Goal: Check status: Check status

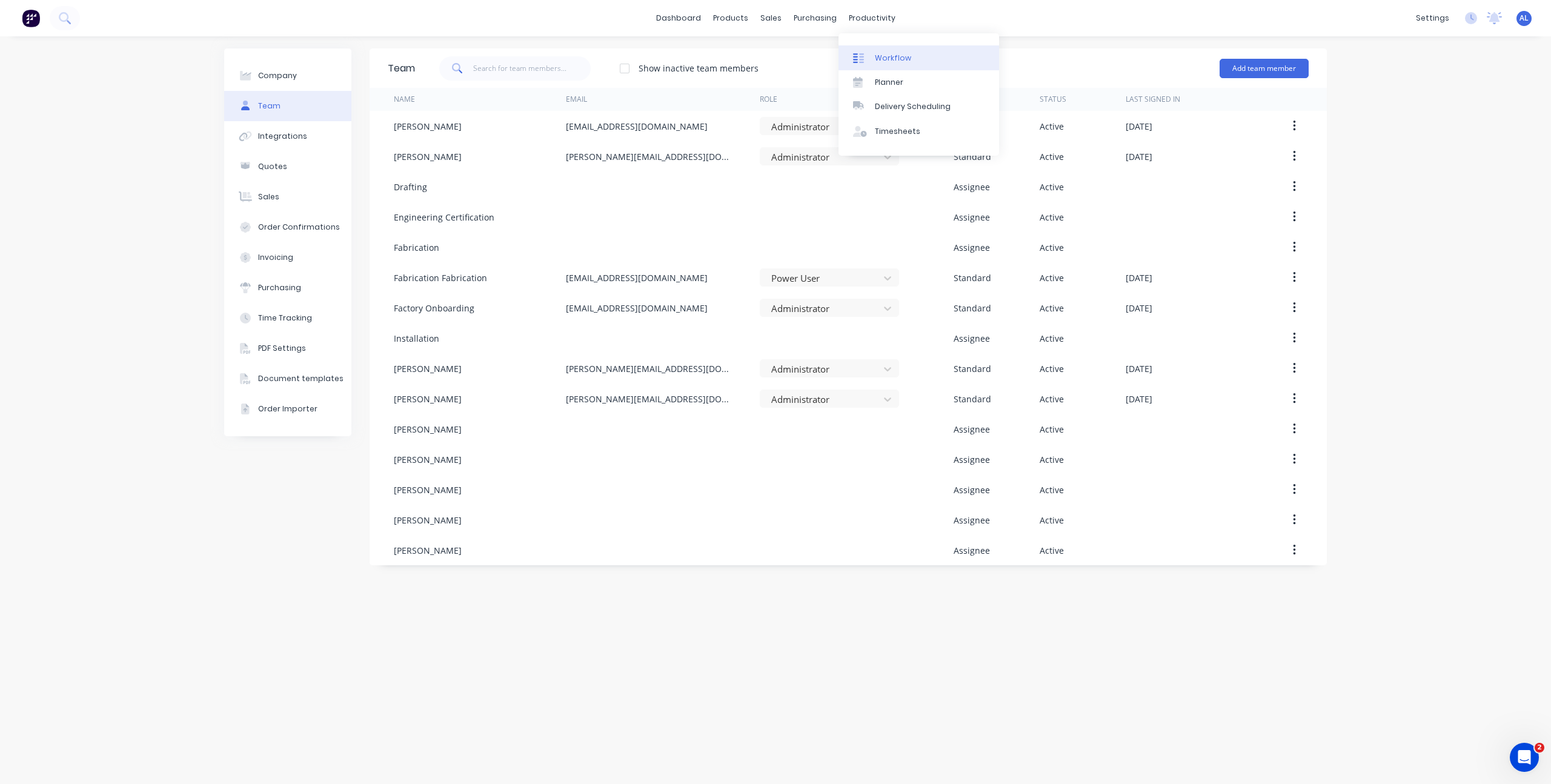
click at [875, 51] on link "Workflow" at bounding box center [919, 57] width 161 height 24
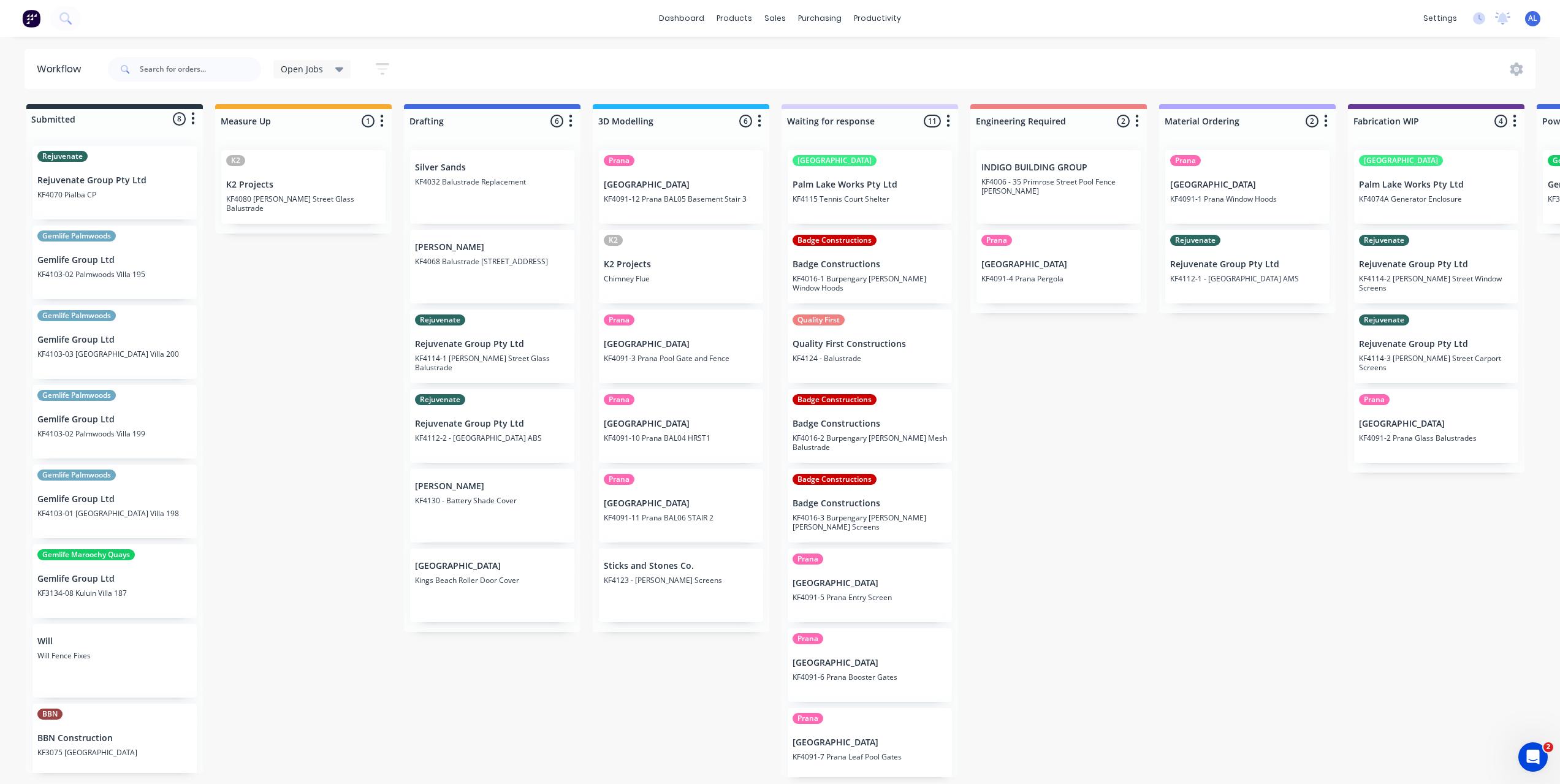
click at [367, 418] on div "Submitted 8 Status colour #273444 hex #273444 Save Cancel Summaries Total order…" at bounding box center [1458, 440] width 2934 height 673
click at [325, 496] on div "Submitted 8 Status colour #273444 hex #273444 Save Cancel Summaries Total order…" at bounding box center [1458, 440] width 2934 height 673
click at [1083, 575] on div "Submitted 8 Status colour #273444 hex #273444 Save Cancel Summaries Total order…" at bounding box center [1458, 440] width 2934 height 673
click at [1019, 498] on div "Submitted 8 Status colour #273444 hex #273444 Save Cancel Summaries Total order…" at bounding box center [1458, 440] width 2934 height 673
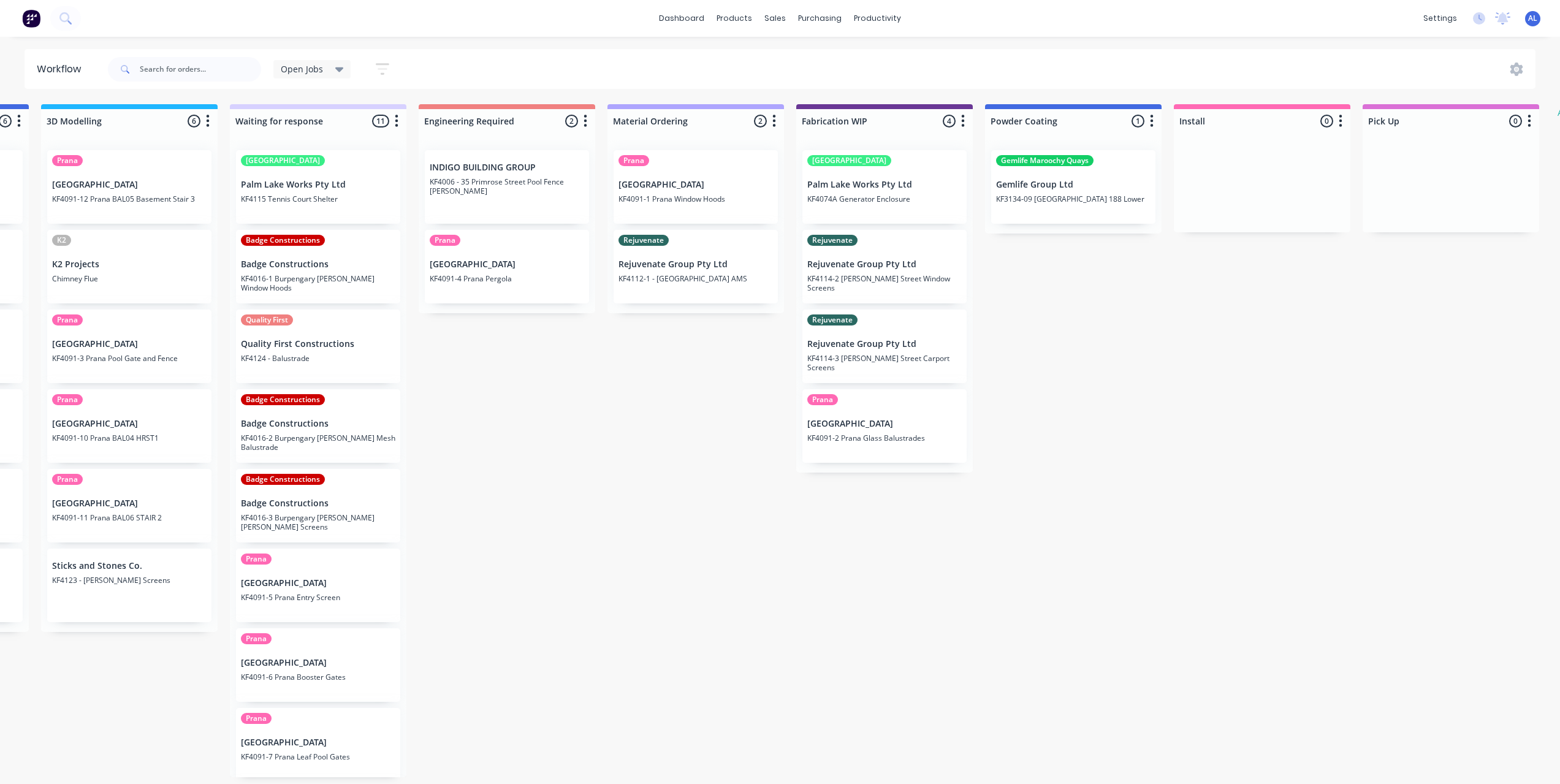
scroll to position [0, 550]
click at [612, 532] on div "Submitted 8 Status colour #273444 hex #273444 Save Cancel Summaries Total order…" at bounding box center [907, 440] width 2934 height 673
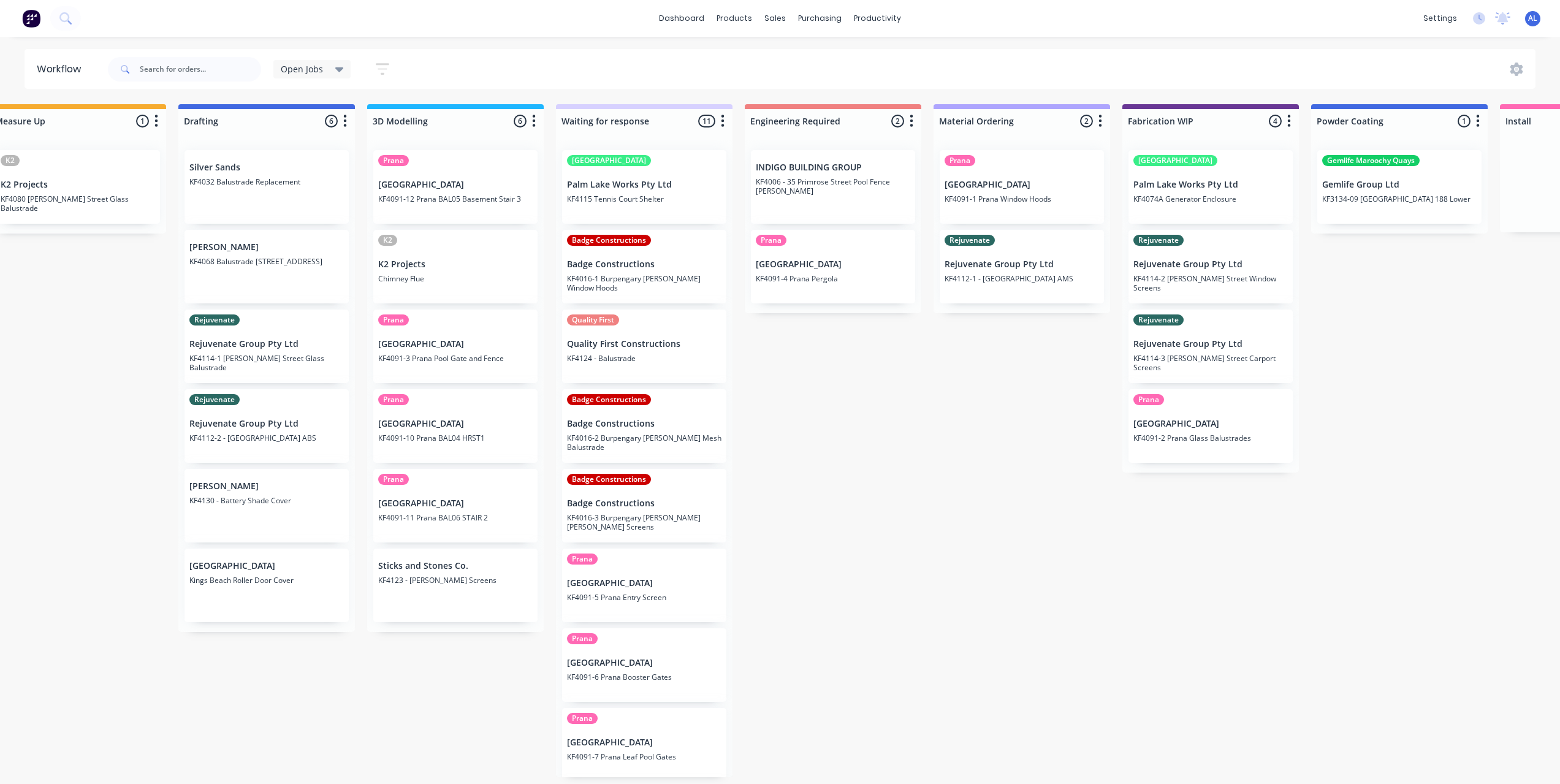
scroll to position [0, 122]
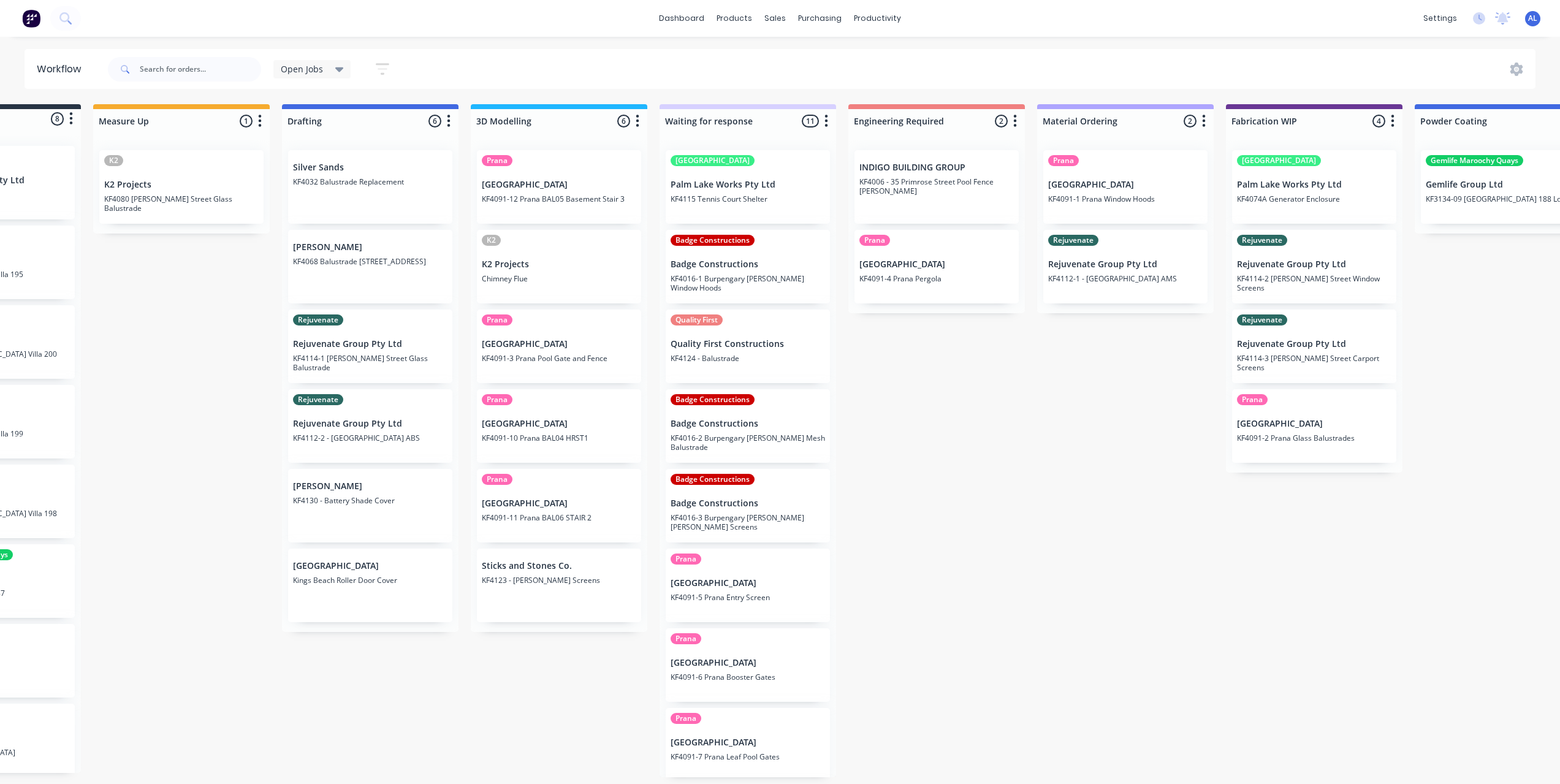
click at [1034, 509] on div "Submitted 8 Status colour #273444 hex #273444 Save Cancel Summaries Total order…" at bounding box center [1336, 440] width 2934 height 673
click at [510, 679] on div "Submitted 8 Status colour #273444 hex #273444 Save Cancel Summaries Total order…" at bounding box center [1336, 440] width 2934 height 673
click at [936, 580] on div "Submitted 8 Status colour #273444 hex #273444 Save Cancel Summaries Total order…" at bounding box center [1336, 440] width 2934 height 673
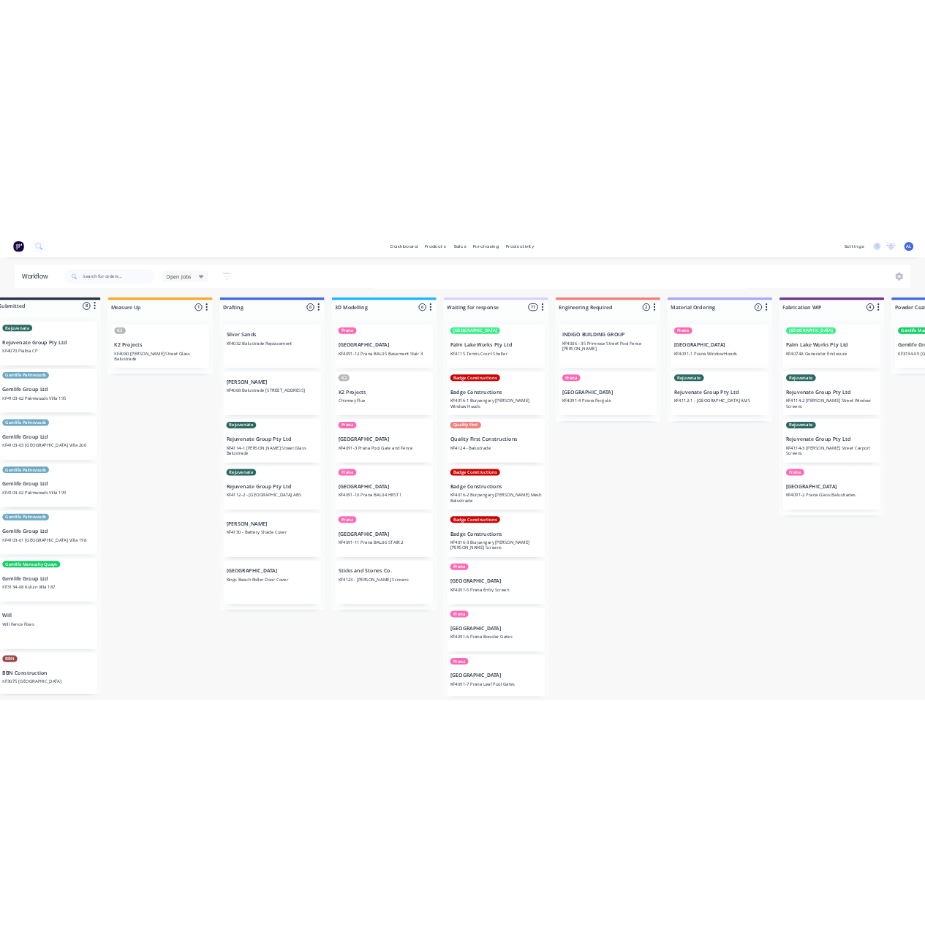
scroll to position [0, 0]
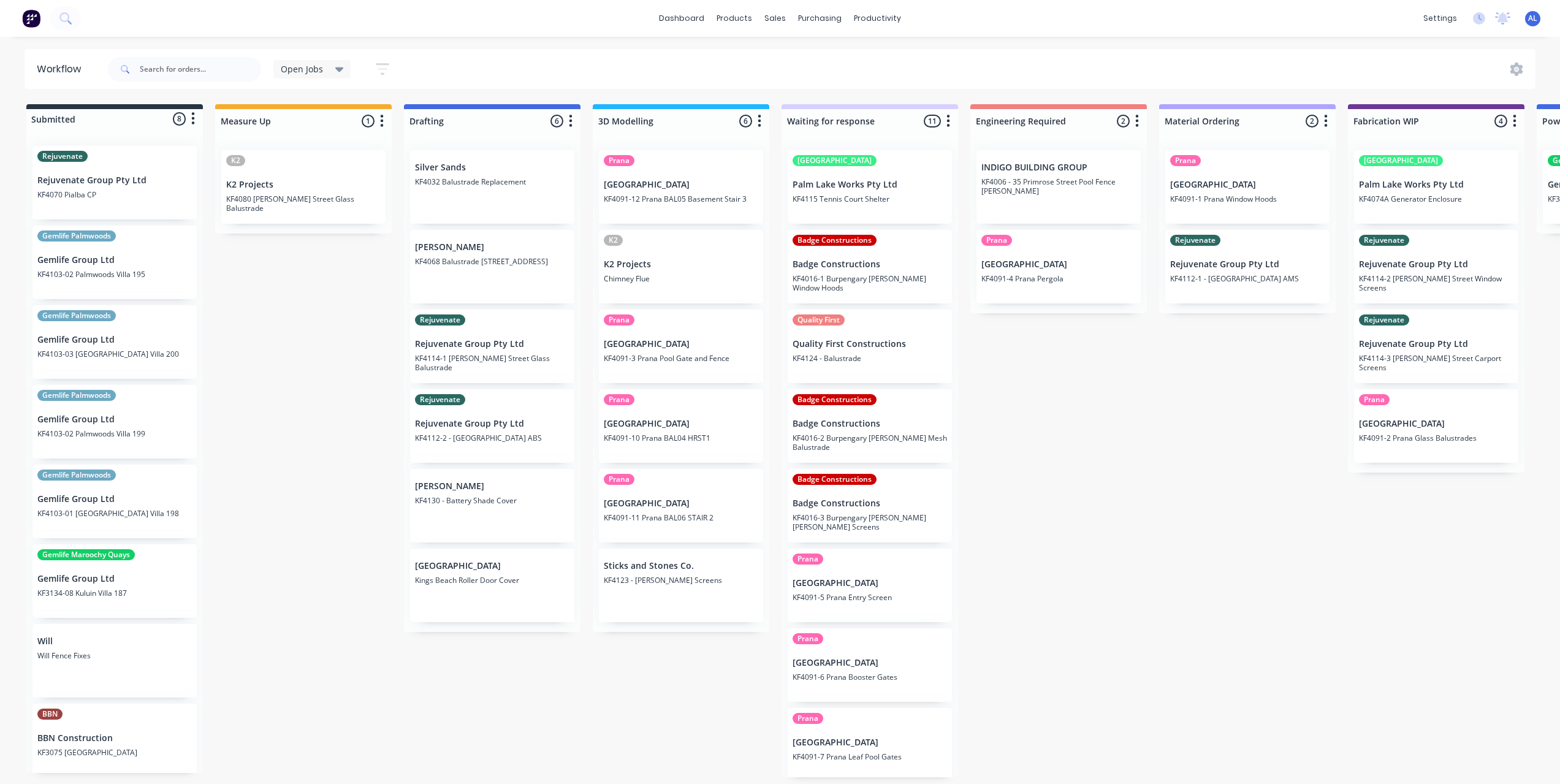
click at [361, 662] on div "Submitted 8 Status colour #273444 hex #273444 Save Cancel Summaries Total order…" at bounding box center [1458, 440] width 2934 height 673
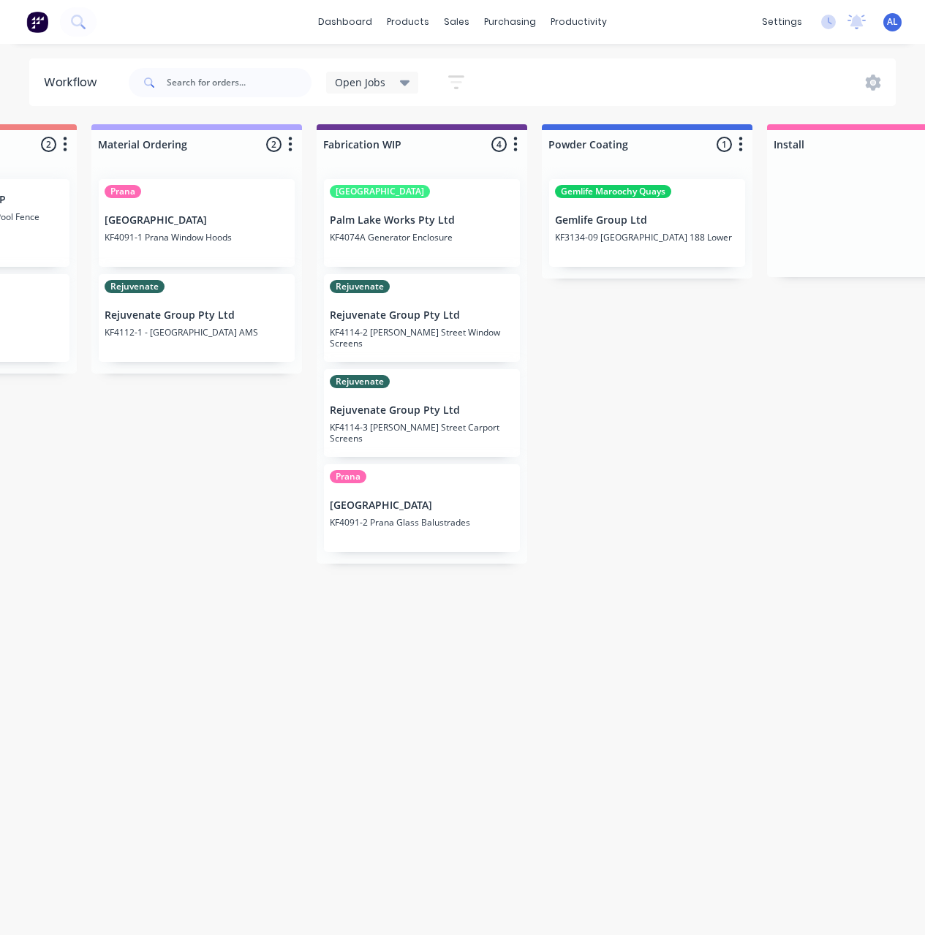
scroll to position [0, 1277]
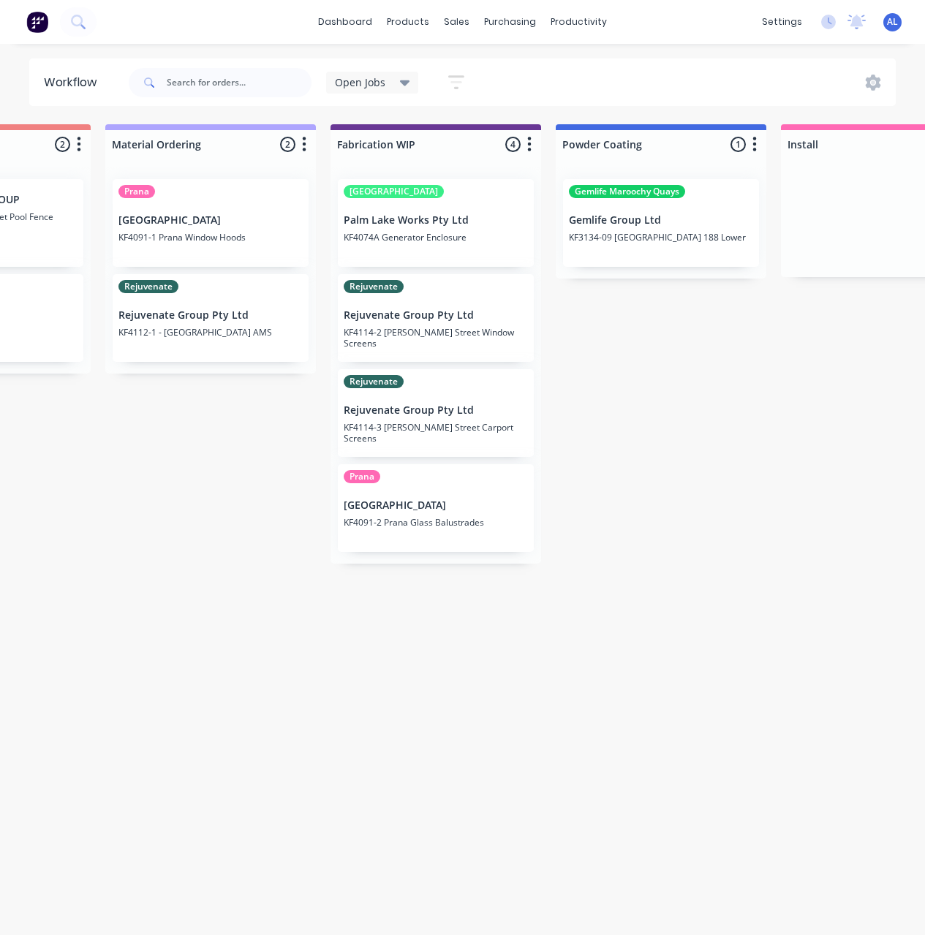
click at [572, 674] on div "Submitted 8 Status colour #273444 hex #273444 Save Cancel Summaries Total order…" at bounding box center [461, 525] width 3498 height 803
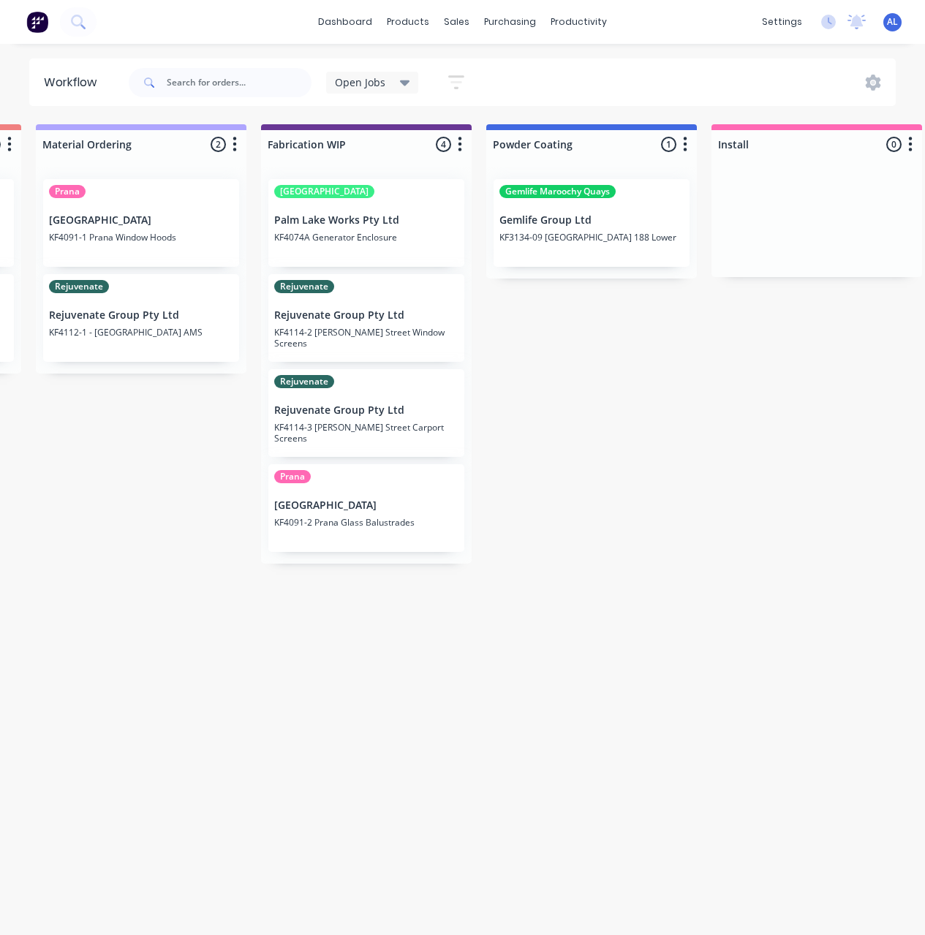
scroll to position [0, 1350]
click at [528, 399] on div "Submitted 8 Status colour #273444 hex #273444 Save Cancel Summaries Total order…" at bounding box center [388, 525] width 3498 height 803
click at [401, 621] on div "Submitted 8 Status colour #273444 hex #273444 Save Cancel Summaries Total order…" at bounding box center [388, 525] width 3498 height 803
click at [238, 523] on div "Submitted 8 Status colour #273444 hex #273444 Save Cancel Summaries Total order…" at bounding box center [388, 525] width 3498 height 803
click at [337, 610] on div "Submitted 8 Status colour #273444 hex #273444 Save Cancel Summaries Total order…" at bounding box center [388, 525] width 3498 height 803
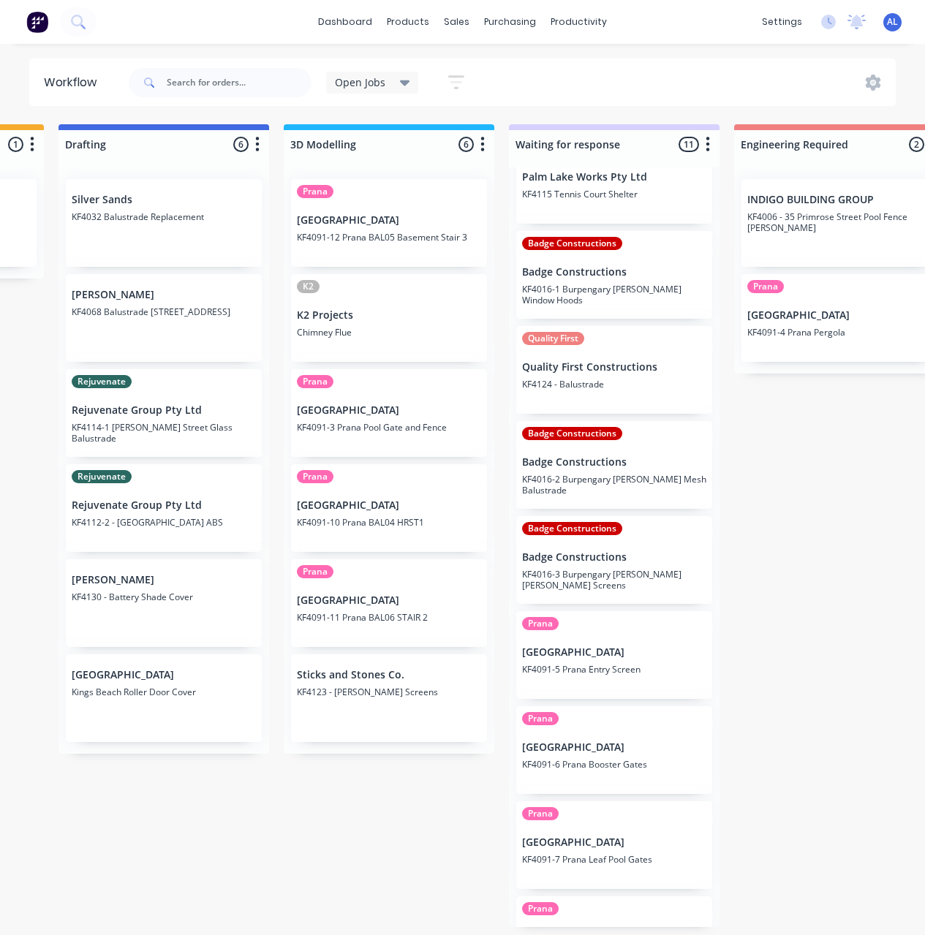
scroll to position [0, 0]
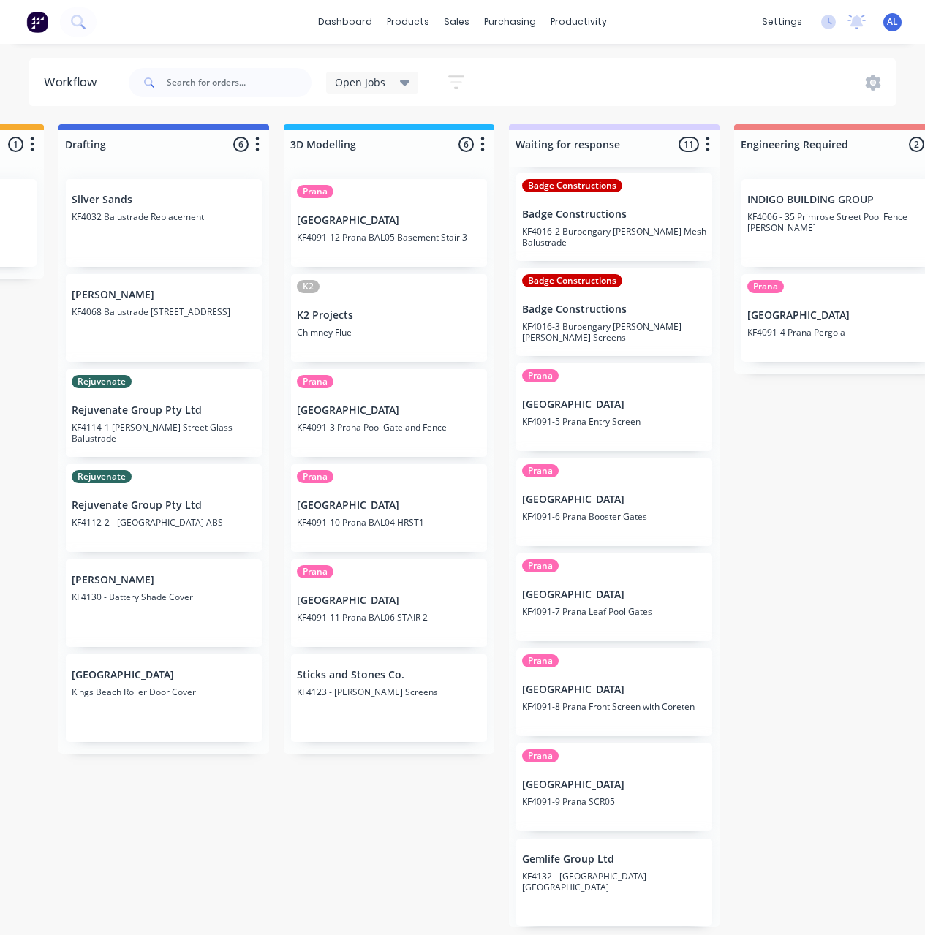
scroll to position [3, 423]
click at [648, 865] on div "Gemlife Group Ltd KF4132 - [GEOGRAPHIC_DATA] Flue" at bounding box center [614, 882] width 196 height 88
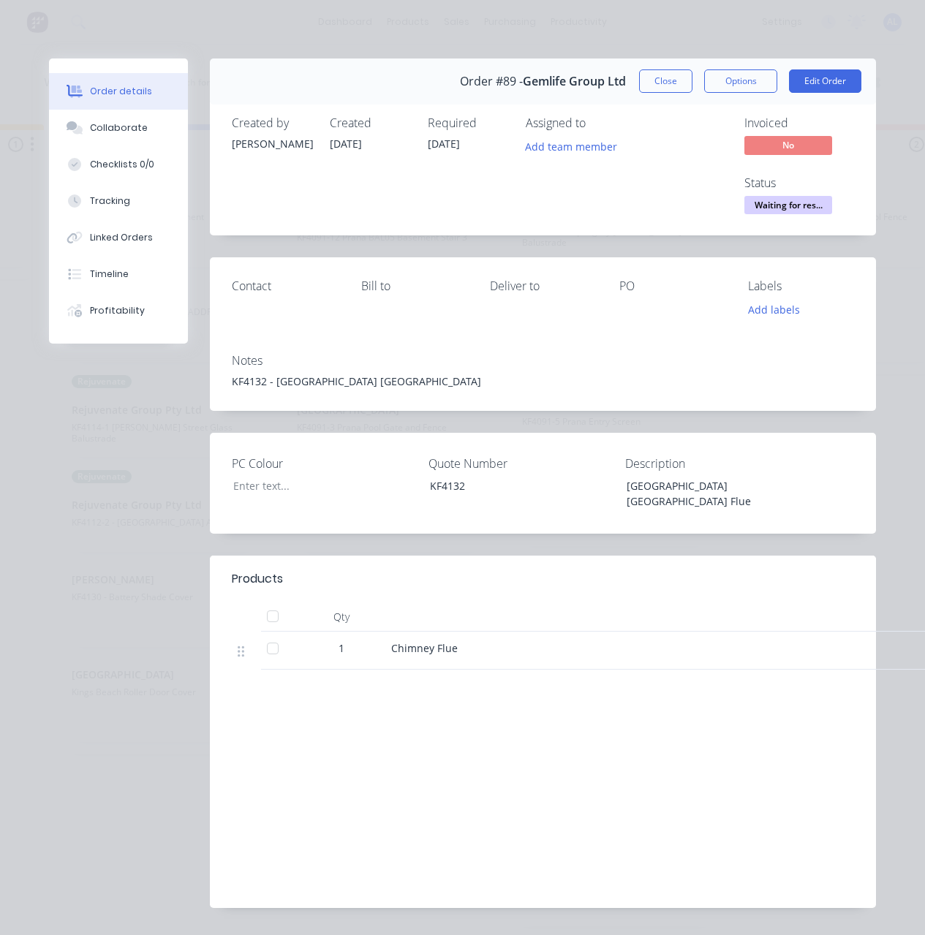
click at [792, 144] on span "No" at bounding box center [788, 145] width 88 height 18
click at [795, 202] on span "Waiting for res..." at bounding box center [788, 205] width 88 height 18
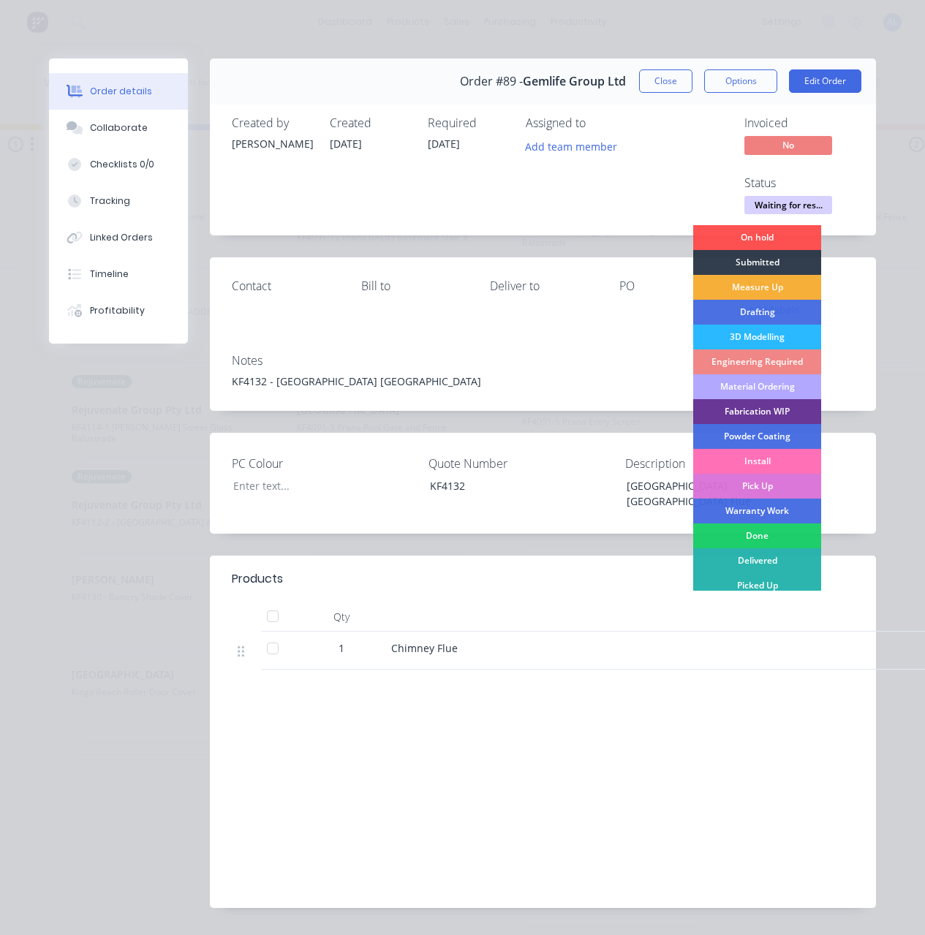
click at [766, 412] on div "Fabrication WIP" at bounding box center [757, 411] width 128 height 25
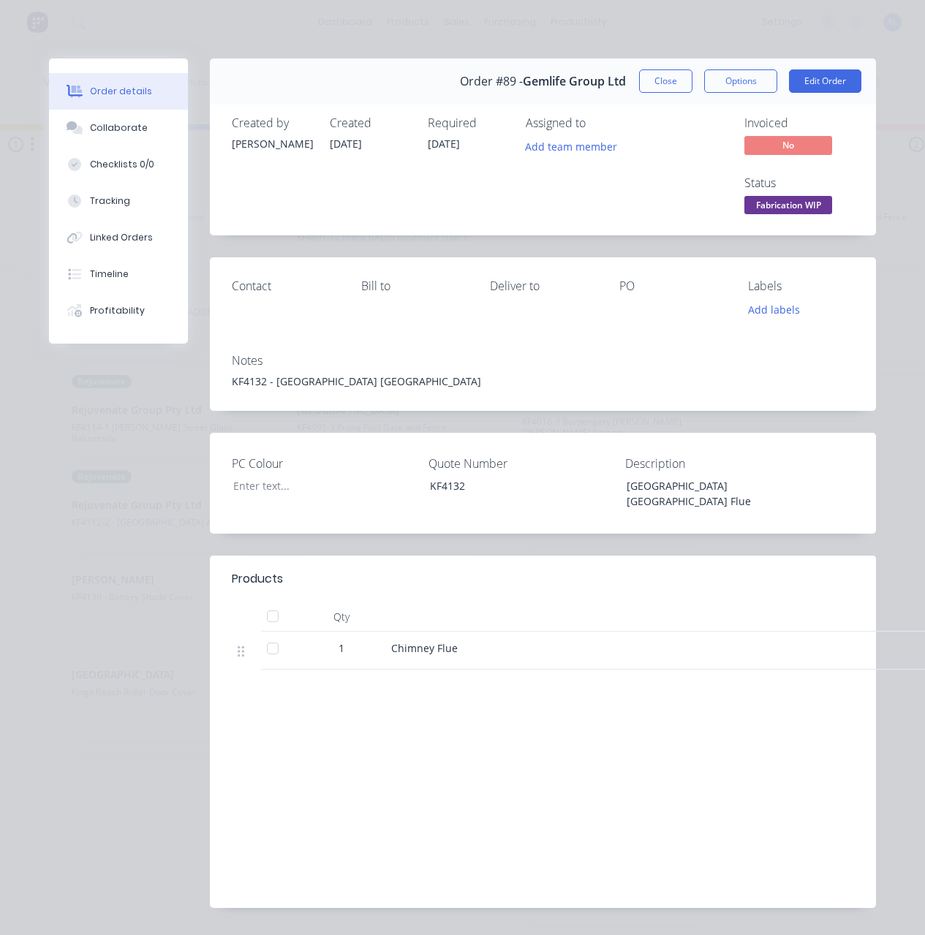
click at [697, 193] on div "Invoiced No Status Fabrication WIP" at bounding box center [763, 167] width 182 height 102
click at [665, 82] on button "Close" at bounding box center [665, 80] width 53 height 23
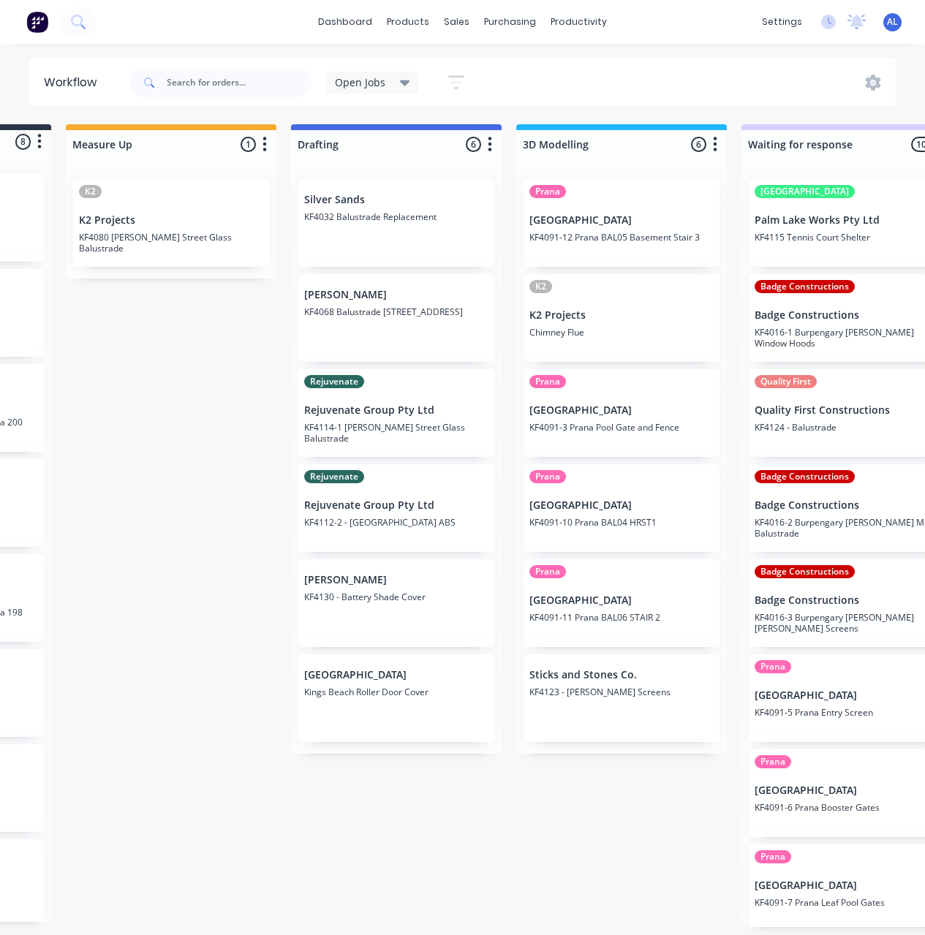
scroll to position [0, 191]
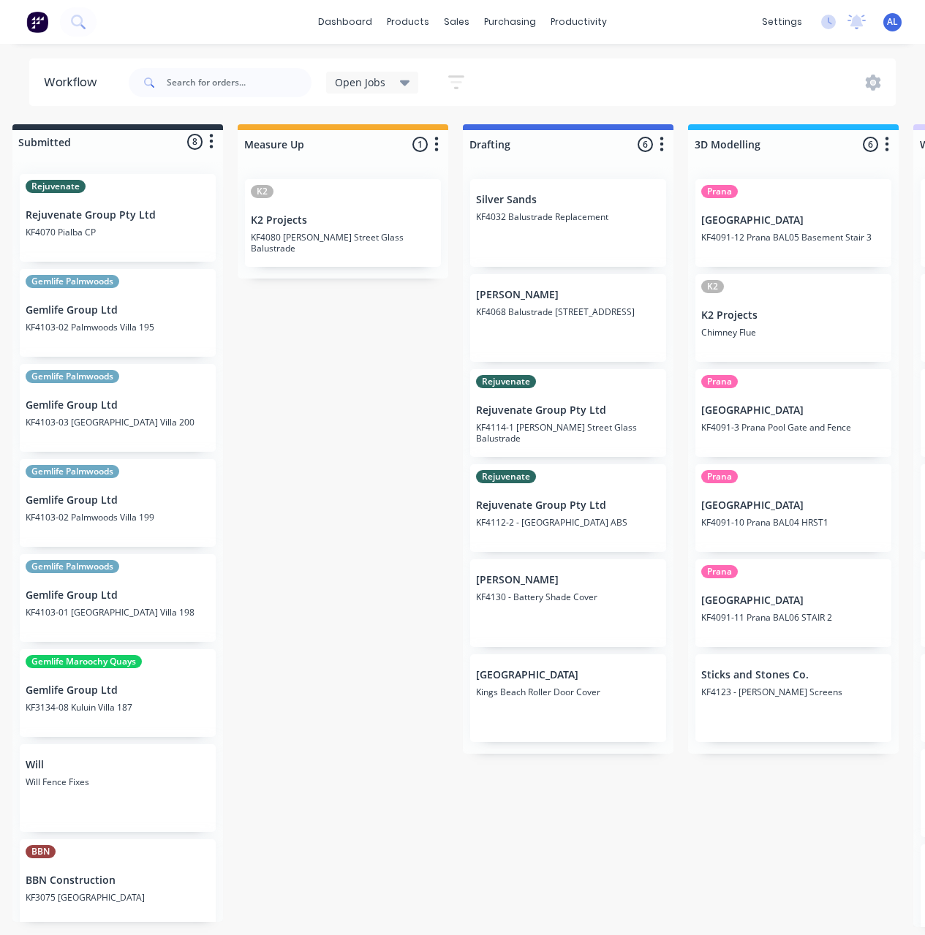
scroll to position [0, 19]
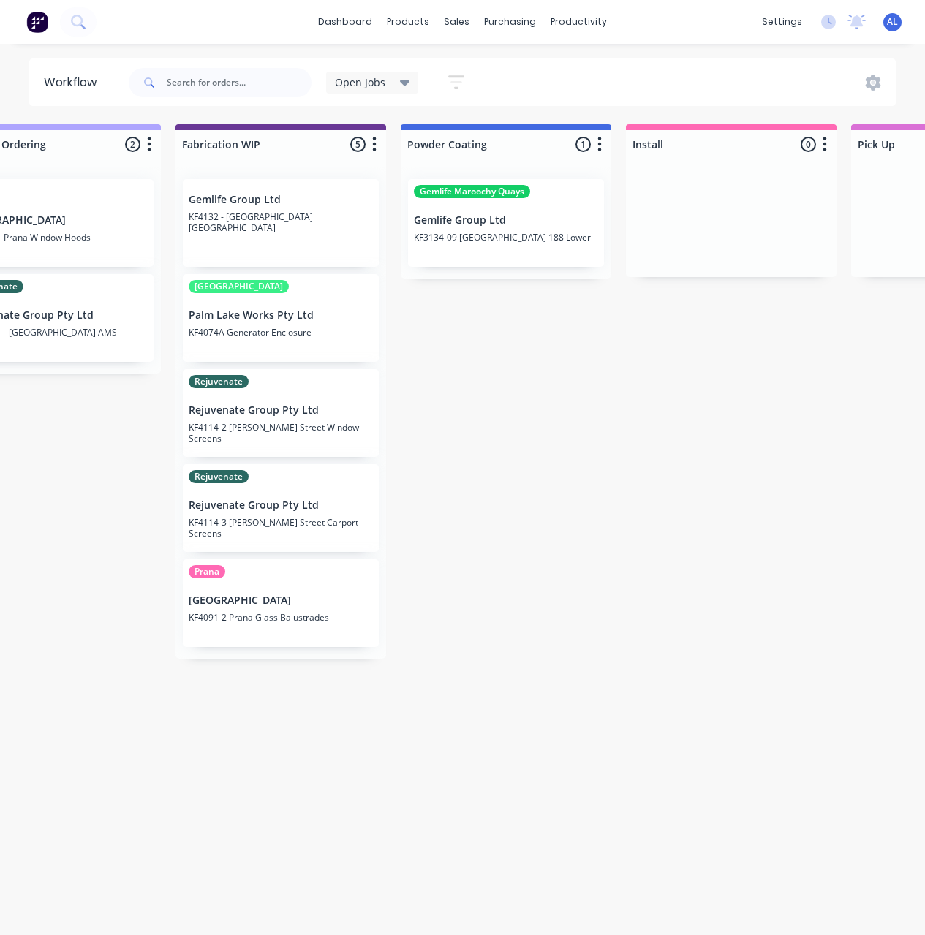
scroll to position [0, 1431]
click at [581, 490] on div "Submitted 8 Status colour #273444 hex #273444 Save Cancel Summaries Total order…" at bounding box center [307, 525] width 3498 height 803
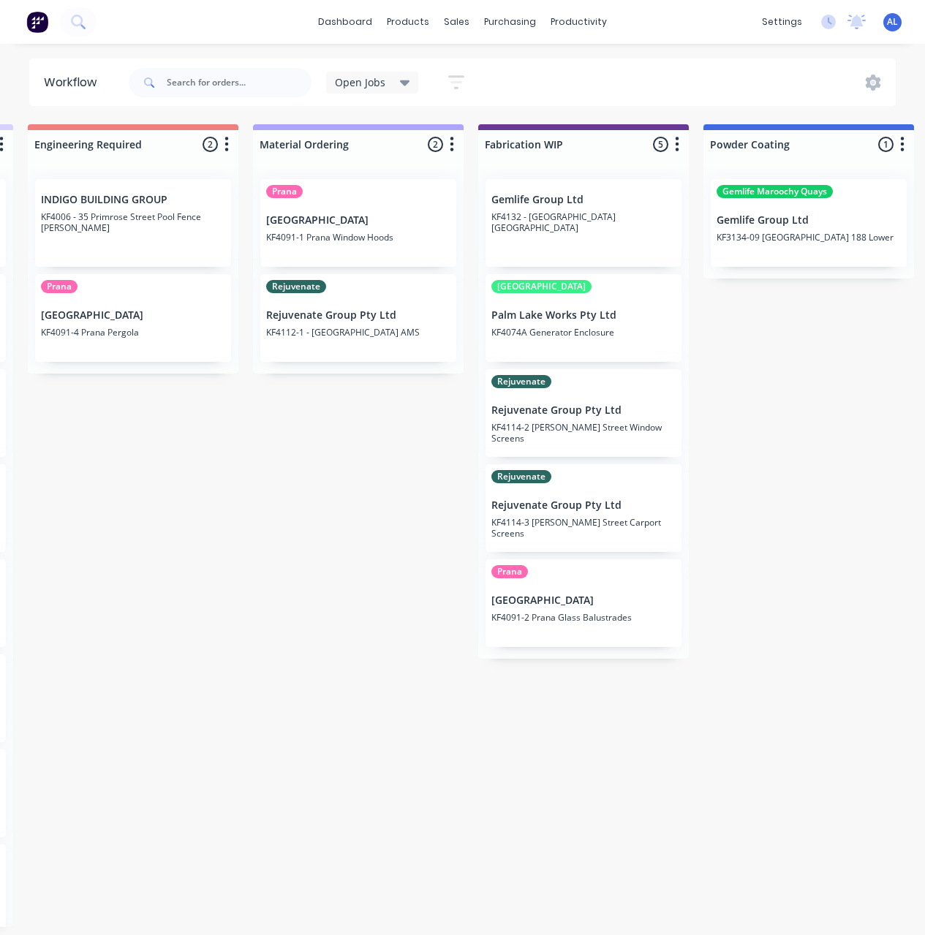
scroll to position [0, 1140]
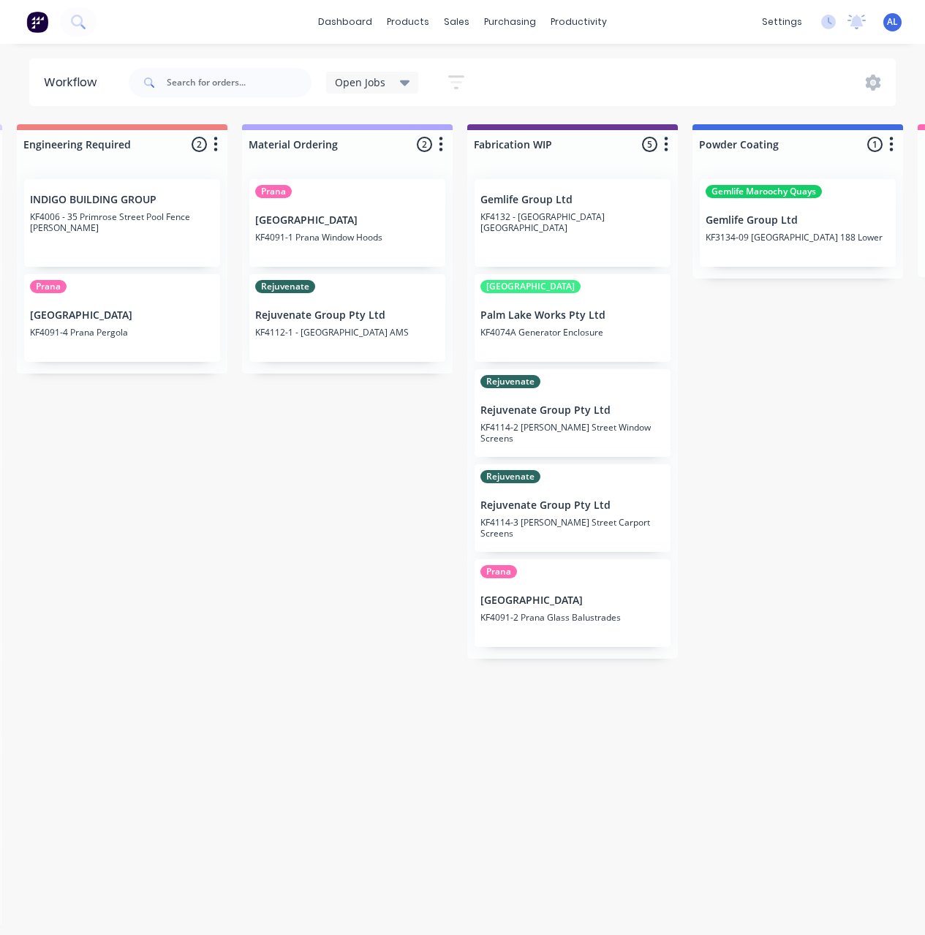
click at [327, 496] on div "Submitted 8 Status colour #273444 hex #273444 Save Cancel Summaries Total order…" at bounding box center [598, 525] width 3498 height 803
click at [686, 469] on div "Submitted 8 Status colour #273444 hex #273444 Save Cancel Summaries Total order…" at bounding box center [598, 525] width 3498 height 803
click at [425, 457] on div "Submitted 8 Status colour #273444 hex #273444 Save Cancel Summaries Total order…" at bounding box center [598, 525] width 3498 height 803
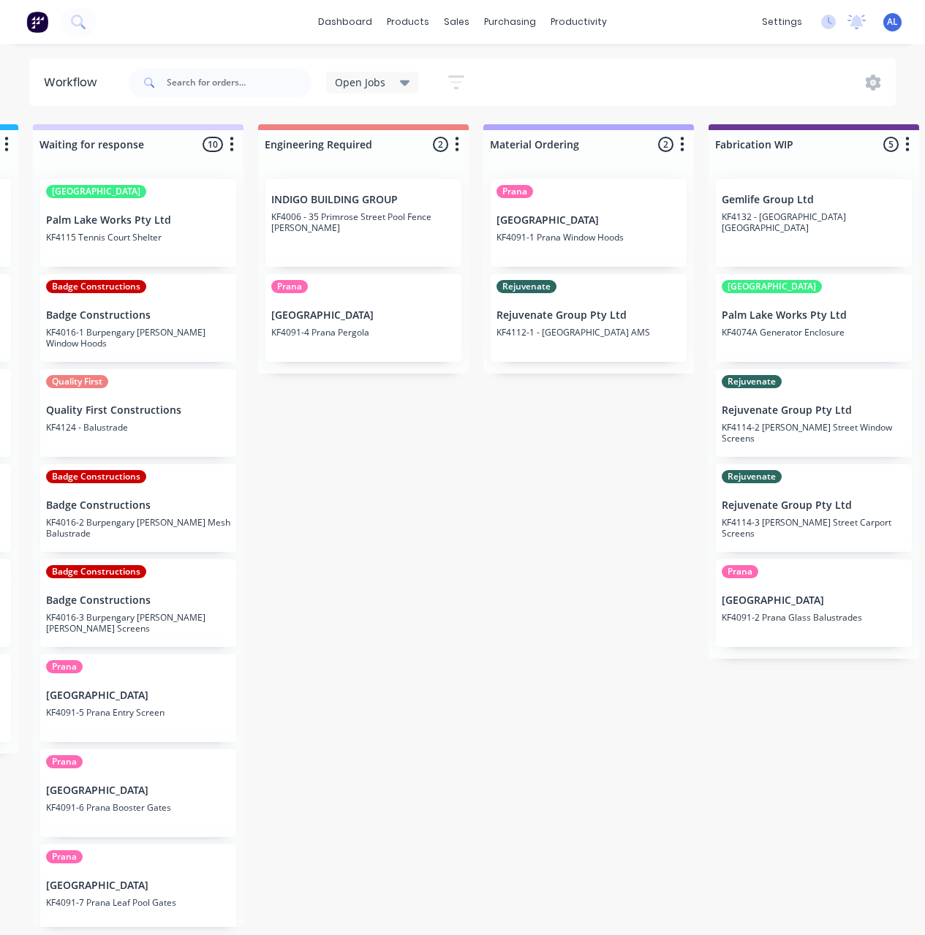
scroll to position [3, 895]
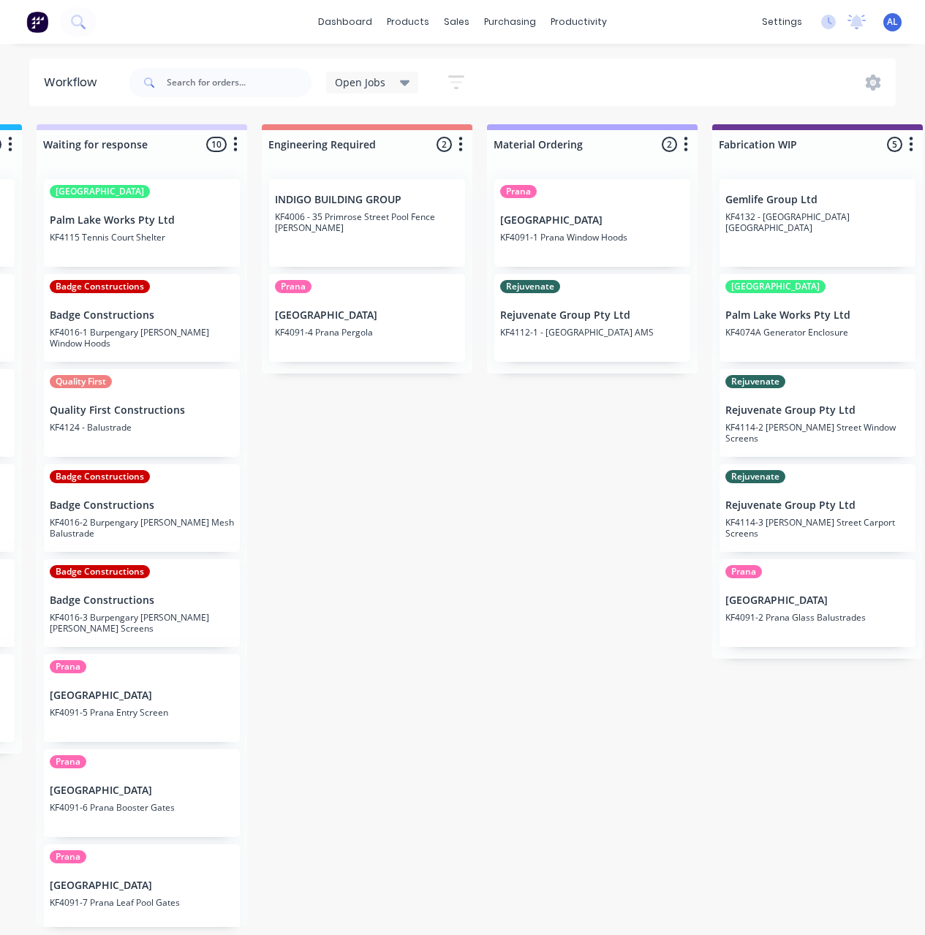
click at [571, 544] on div "Submitted 8 Status colour #273444 hex #273444 Save Cancel Summaries Total order…" at bounding box center [843, 525] width 3498 height 803
click at [651, 496] on div "Submitted 8 Status colour #273444 hex #273444 Save Cancel Summaries Total order…" at bounding box center [843, 525] width 3498 height 803
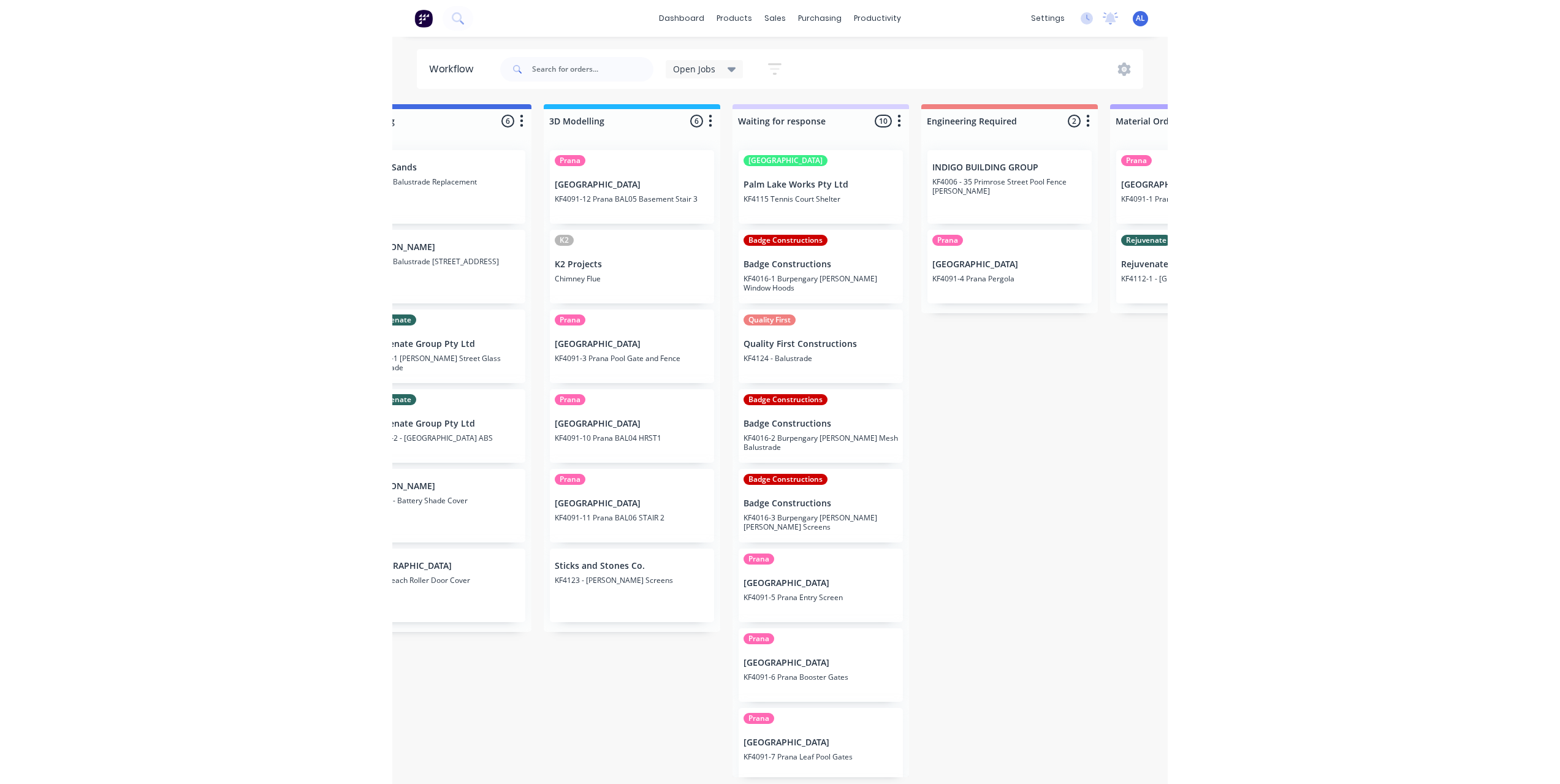
scroll to position [0, 400]
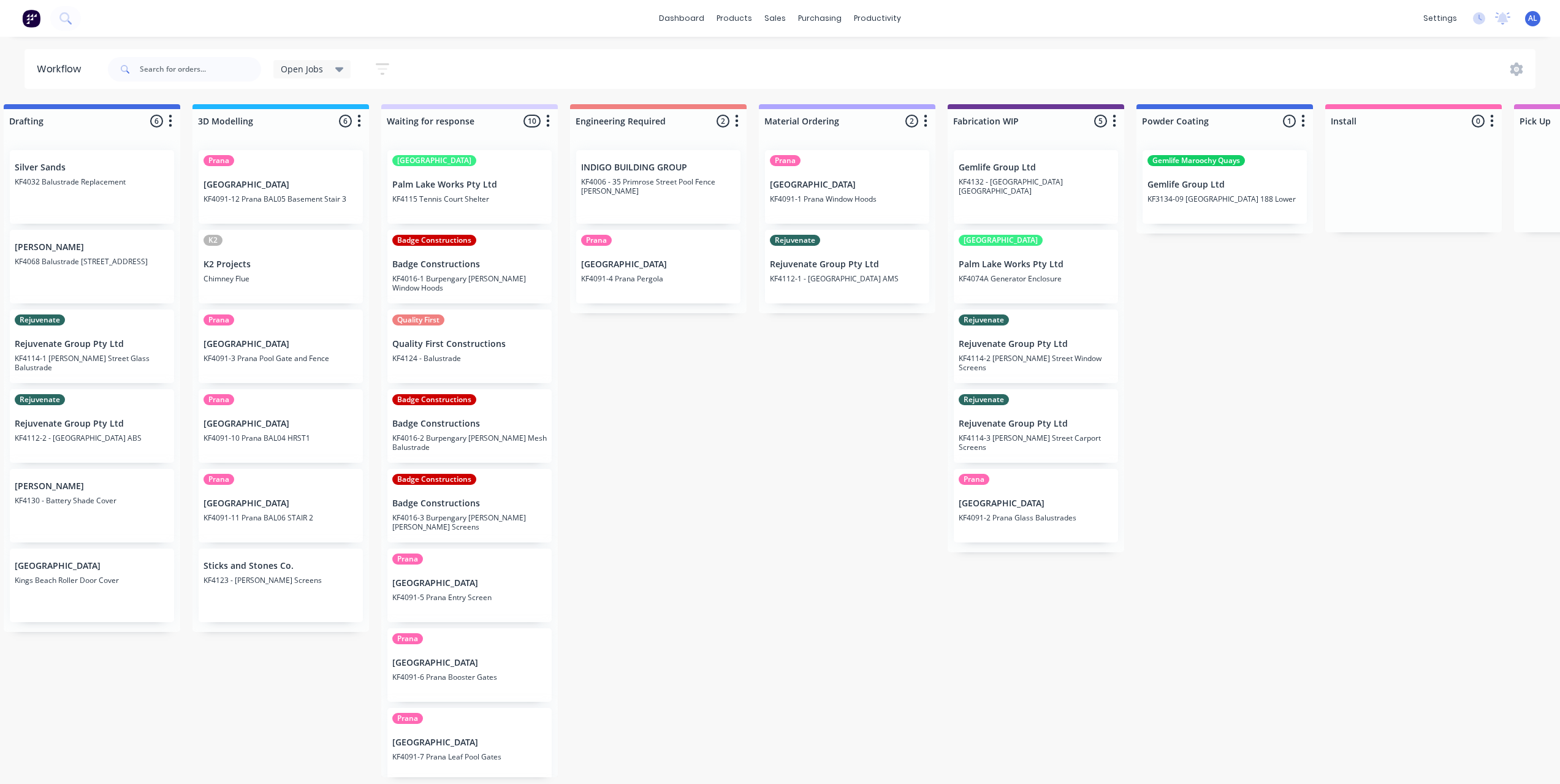
click at [745, 456] on div "Submitted 8 Status colour #273444 hex #273444 Save Cancel Summaries Total order…" at bounding box center [1058, 440] width 2934 height 673
click at [1315, 370] on div "Submitted 8 Status colour #273444 hex #273444 Save Cancel Summaries Total order…" at bounding box center [1058, 440] width 2934 height 673
click at [817, 568] on div "Submitted 8 Status colour #273444 hex #273444 Save Cancel Summaries Total order…" at bounding box center [1058, 440] width 2934 height 673
